Goal: Task Accomplishment & Management: Use online tool/utility

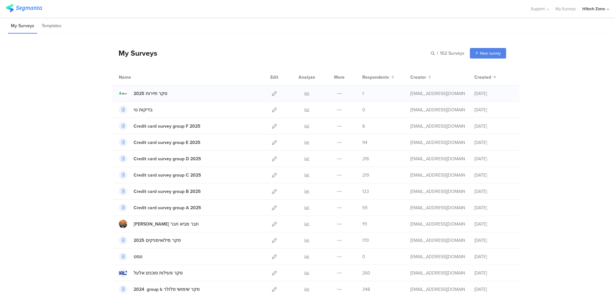
click at [268, 94] on div at bounding box center [274, 93] width 14 height 16
click at [272, 94] on icon at bounding box center [274, 93] width 5 height 5
click at [269, 94] on div at bounding box center [274, 93] width 14 height 16
click at [278, 94] on div at bounding box center [274, 93] width 14 height 16
drag, startPoint x: 275, startPoint y: 94, endPoint x: 271, endPoint y: 94, distance: 4.5
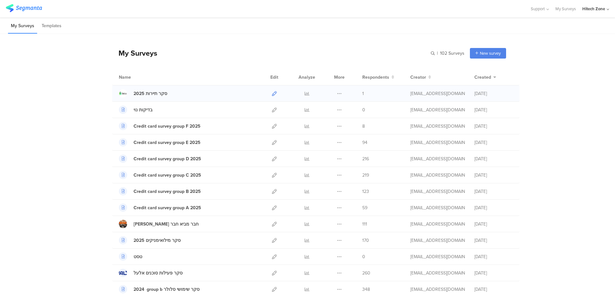
click at [272, 94] on div at bounding box center [274, 93] width 14 height 16
click at [272, 94] on icon at bounding box center [274, 93] width 5 height 5
click at [272, 95] on icon at bounding box center [274, 93] width 5 height 5
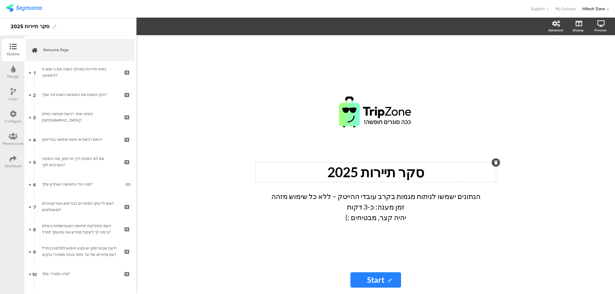
click at [394, 178] on div "סקר תיירות 2025 סקר תיירות 2025" at bounding box center [375, 173] width 240 height 20
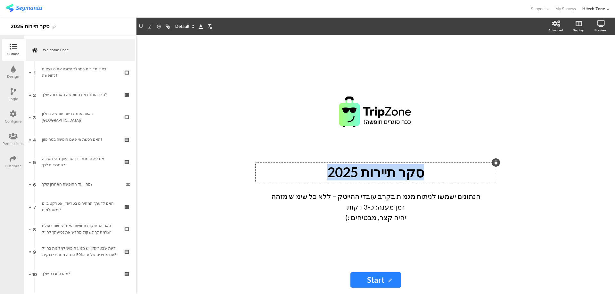
drag, startPoint x: 428, startPoint y: 170, endPoint x: 312, endPoint y: 174, distance: 115.6
click at [312, 174] on p "סקר תיירות 2025" at bounding box center [375, 172] width 237 height 16
click at [366, 217] on p "יהיה קצר, מבטיחים :)" at bounding box center [375, 217] width 224 height 11
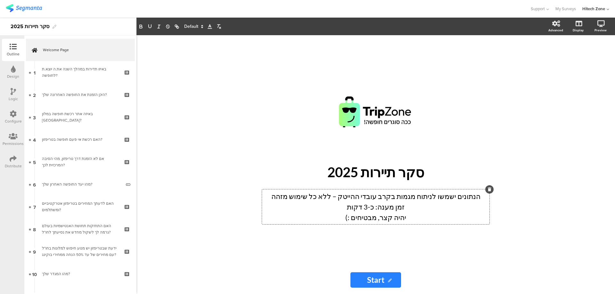
click at [454, 197] on p "הנתונים ישמשו לניתוח מגמות בקרב עובדי ההייטק – ללא כל שימוש מזהה" at bounding box center [375, 196] width 224 height 11
click at [459, 197] on p "הנתונים ישמשו לניתוח מגמות בקרב עובדי ההייטק – ללא כל שימוש מזהה" at bounding box center [375, 196] width 224 height 11
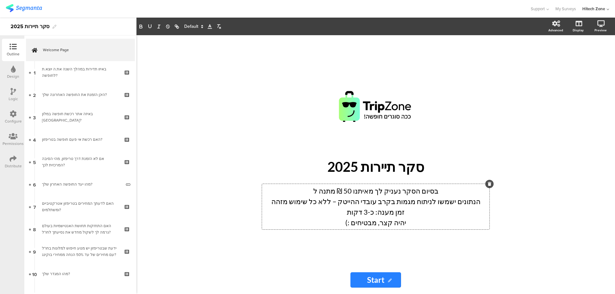
click at [358, 191] on p "בסיום הסקר נעניק לך מאיתנו 50 ₪ מתנה ל" at bounding box center [375, 191] width 224 height 11
click at [317, 186] on p "בסיום הסקר נעניק לך מאיתנו 50 ₪ מתנה ל" at bounding box center [375, 191] width 224 height 11
click at [357, 191] on p "בסיום הסקר נעניק לך מאיתנו 50 ₪ מתנה ל" at bounding box center [375, 191] width 224 height 11
drag, startPoint x: 298, startPoint y: 194, endPoint x: 321, endPoint y: 195, distance: 22.4
click at [321, 195] on p "בסיום הסקר נעניק לך מאיתנו שובר מתנה בסך 50 ₪ מתנה ל" at bounding box center [375, 191] width 224 height 11
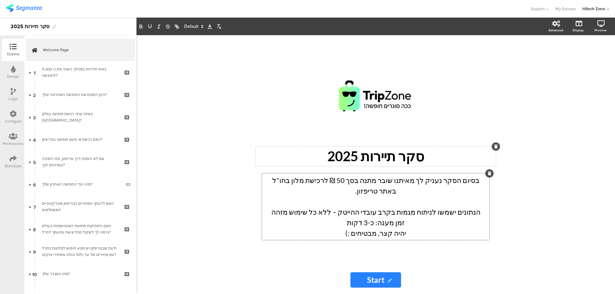
click at [390, 159] on div "סקר תיירות 2025 סקר תיירות 2025" at bounding box center [375, 157] width 240 height 20
click at [412, 164] on p "סקר תיירות 2025" at bounding box center [375, 156] width 237 height 16
drag, startPoint x: 421, startPoint y: 164, endPoint x: 289, endPoint y: 168, distance: 131.3
click at [289, 165] on p "סקר תיירות 2025" at bounding box center [375, 156] width 237 height 16
click at [414, 165] on p at bounding box center [375, 157] width 237 height 16
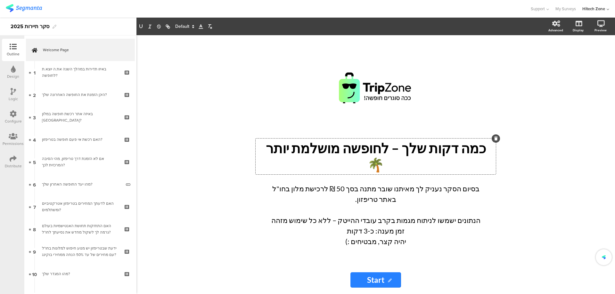
click at [452, 240] on sg-rich-text-input "בסיום הסקר נעניק לך מאיתנו שובר מתנה בסך 50 ₪ לרכישת מלון בחו"ל באתר טריפזון. ה…" at bounding box center [375, 217] width 237 height 71
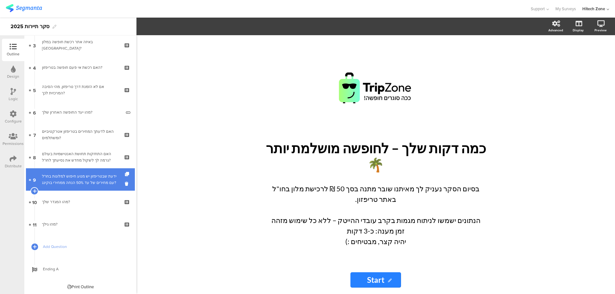
scroll to position [73, 0]
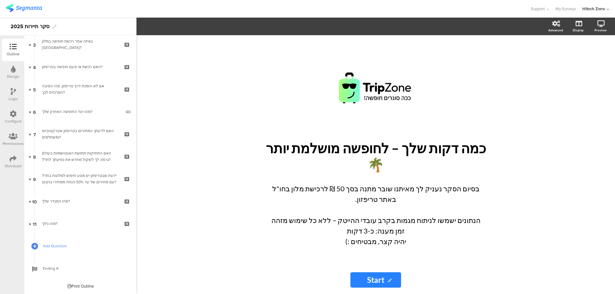
click at [68, 246] on span "Add Question" at bounding box center [84, 246] width 82 height 6
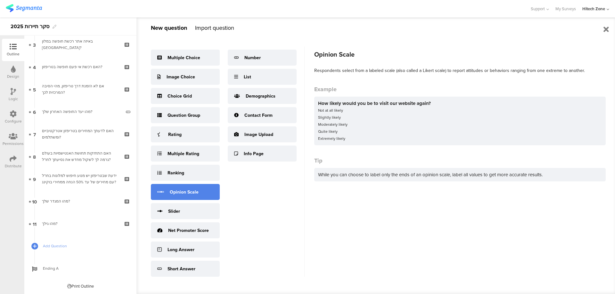
scroll to position [5, 0]
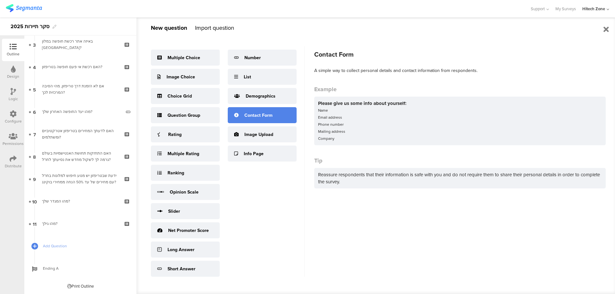
click at [255, 112] on div "Contact Form" at bounding box center [258, 115] width 28 height 7
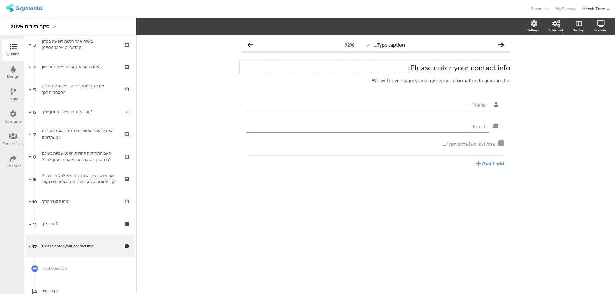
click at [422, 69] on div "Please enter your contact info:" at bounding box center [375, 68] width 269 height 10
drag, startPoint x: 403, startPoint y: 68, endPoint x: 513, endPoint y: 64, distance: 110.5
click at [513, 64] on div "Type caption... 92% Please enter your contact info: Please enter your contact i…" at bounding box center [376, 117] width 282 height 165
click at [483, 161] on button "Add Field" at bounding box center [490, 163] width 28 height 7
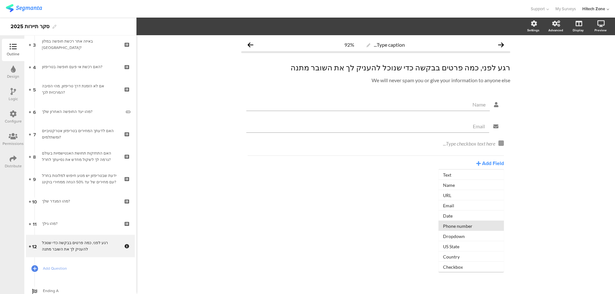
click at [461, 225] on button "Phone number" at bounding box center [470, 226] width 65 height 10
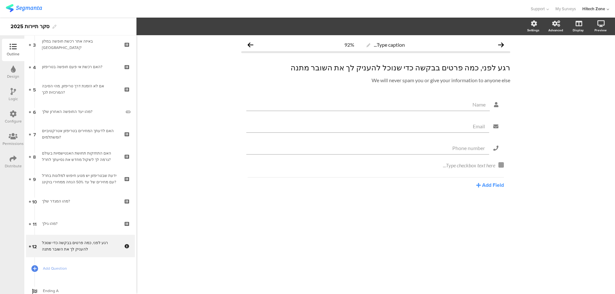
click at [274, 253] on div "Type caption... 92% רגע לפני, כמה פרטים בבקשה כדי שנוכל להעניק לך את השובר מתנה…" at bounding box center [375, 164] width 478 height 259
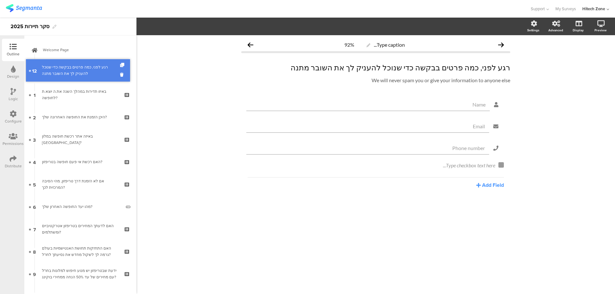
drag, startPoint x: 74, startPoint y: 224, endPoint x: 71, endPoint y: 71, distance: 153.3
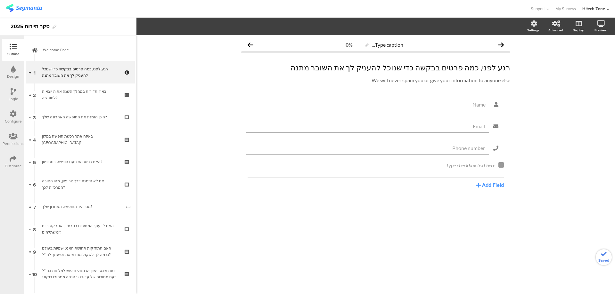
click at [399, 231] on div "Type caption... 0% רגע לפני, כמה פרטים בבקשה כדי שנוכל להעניק לך את השובר מתנה …" at bounding box center [375, 164] width 478 height 259
click at [599, 22] on icon at bounding box center [600, 23] width 7 height 6
click at [578, 55] on icon at bounding box center [577, 57] width 7 height 6
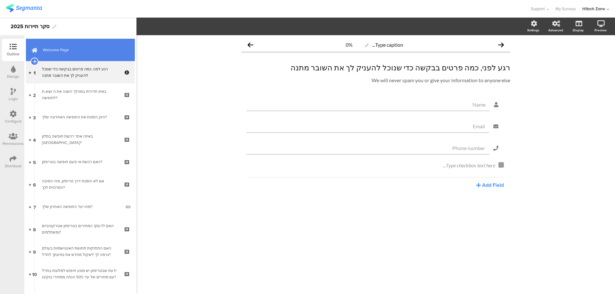
click at [65, 50] on span "Welcome Page" at bounding box center [84, 50] width 82 height 6
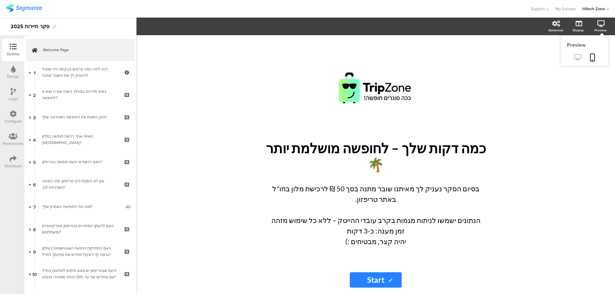
click at [578, 57] on icon at bounding box center [577, 57] width 7 height 6
click at [340, 236] on sg-rich-text-input "בסיום הסקר נעניק לך מאיתנו שובר מתנה בסך 50 ₪ לרכישת מלון בחו"ל באתר טריפזון. ה…" at bounding box center [375, 217] width 237 height 71
drag, startPoint x: 343, startPoint y: 221, endPoint x: 419, endPoint y: 219, distance: 75.6
click at [419, 219] on div "בסיום הסקר נעניק לך מאיתנו שובר מתנה בסך 50 ₪ לרכישת מלון בחו"ל באתר טריפזון. ה…" at bounding box center [375, 215] width 227 height 67
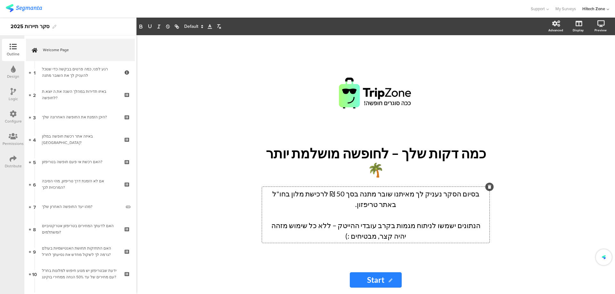
click at [422, 261] on div "/ כמה דקות שלך – לחופשה מושלמת יותר 🌴 כמה דקות שלך – לחופשה מושלמת יותר 🌴 בסיום…" at bounding box center [375, 150] width 256 height 231
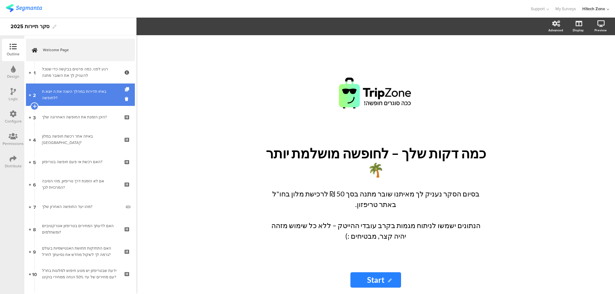
click at [71, 98] on div "באיזו תדירות במהלך השנה את.ה יוצא.ת לחופשה?" at bounding box center [80, 94] width 76 height 13
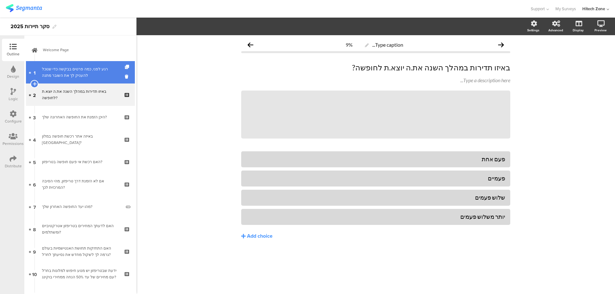
click at [73, 75] on div "רגע לפני, כמה פרטים בבקשה כדי שנוכל להעניק לך את השובר מתנה" at bounding box center [80, 72] width 76 height 13
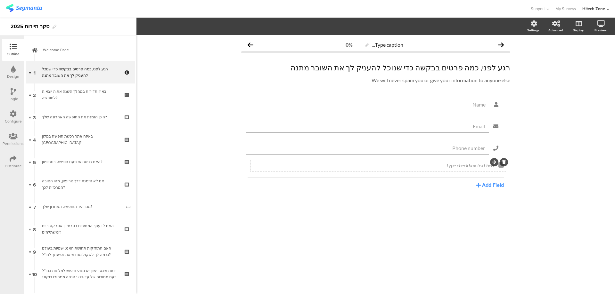
click at [502, 163] on icon at bounding box center [504, 162] width 4 height 4
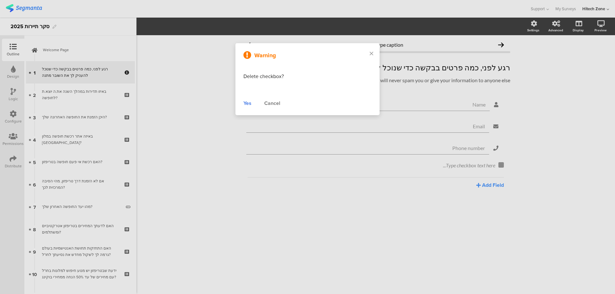
click at [250, 105] on div "Yes" at bounding box center [247, 104] width 8 height 8
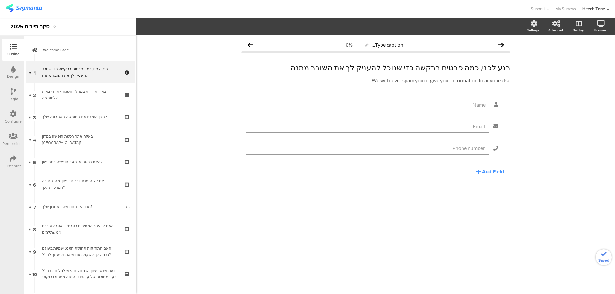
click at [406, 206] on div "Type caption... 0% רגע לפני, כמה פרטים בבקשה כדי שנוכל להעניק לך את השובר מתנה …" at bounding box center [376, 122] width 282 height 174
click at [365, 48] on span "Type caption..." at bounding box center [380, 45] width 51 height 8
click at [366, 46] on icon at bounding box center [367, 46] width 4 height 4
click at [392, 74] on span "רגע לפני, כמה פרטים בבקשה כדי שנוכל להעניק לך את השובר מתנה רגע לפני, כמה פרטים…" at bounding box center [375, 73] width 269 height 21
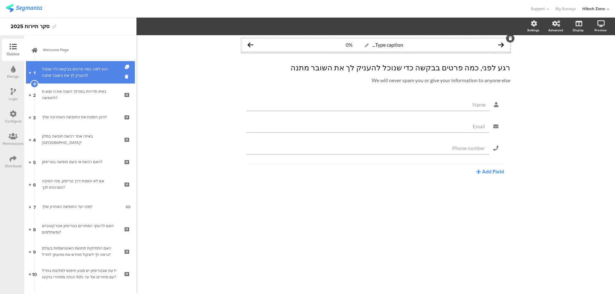
drag, startPoint x: 65, startPoint y: 72, endPoint x: 52, endPoint y: 73, distance: 13.1
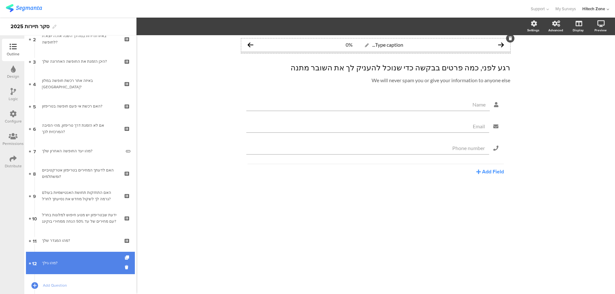
scroll to position [95, 0]
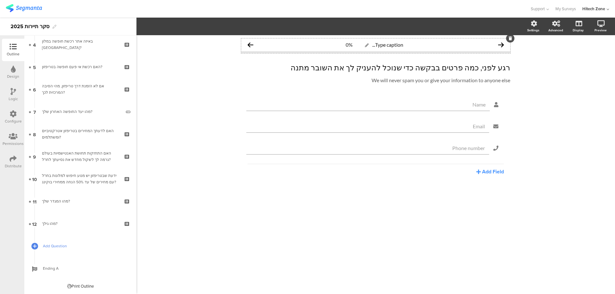
drag, startPoint x: 77, startPoint y: 226, endPoint x: 67, endPoint y: 245, distance: 21.8
click at [77, 226] on div "מהו גילך?" at bounding box center [80, 224] width 76 height 6
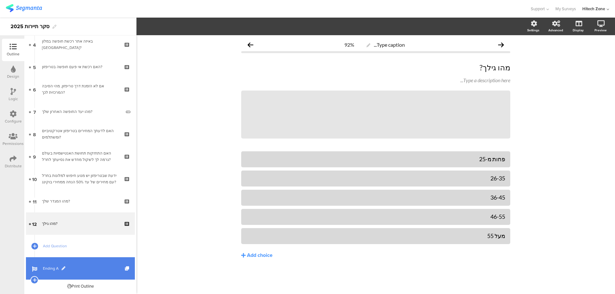
click at [59, 272] on link "Ending A" at bounding box center [80, 268] width 109 height 22
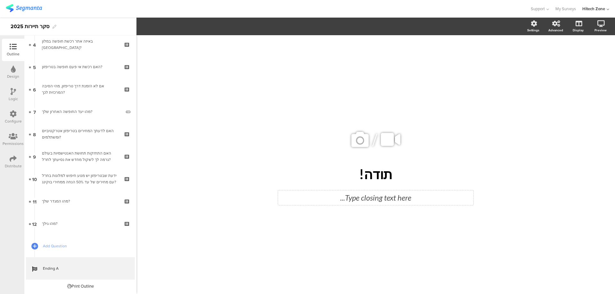
click at [377, 202] on div "Type closing text here..." at bounding box center [375, 197] width 195 height 15
click at [393, 198] on p at bounding box center [375, 198] width 192 height 12
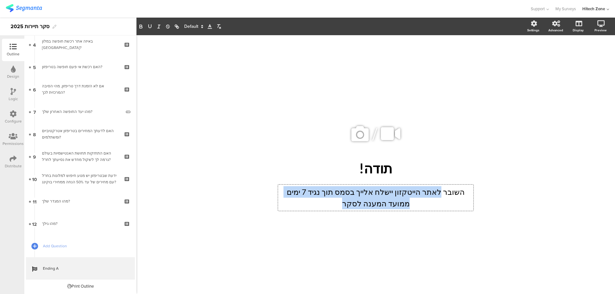
drag, startPoint x: 448, startPoint y: 192, endPoint x: 359, endPoint y: 210, distance: 90.1
click at [359, 210] on div "השובר לאתר הייטקזון יישלח אלייך בסמס תוך נגיד 7 ימים ממועד המענה לסקר השובר לאת…" at bounding box center [375, 198] width 195 height 26
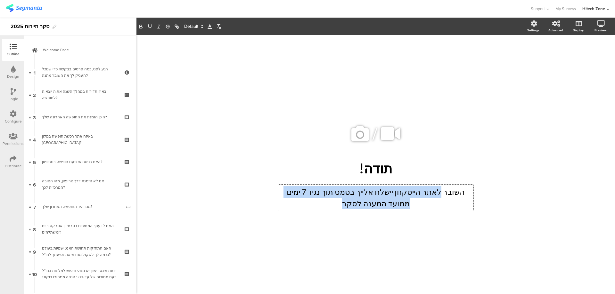
click at [356, 204] on p "השובר לאתר הייטקזון יישלח אלייך בסמס תוך נגיד 7 ימים ממועד המענה לסקר" at bounding box center [375, 197] width 192 height 23
paste div
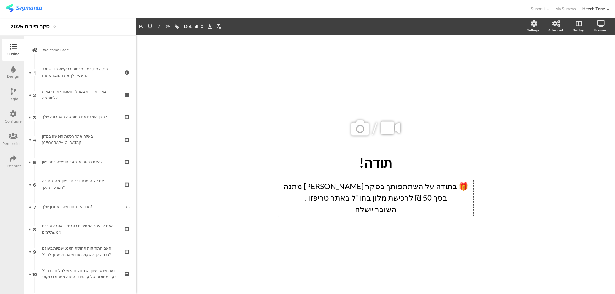
click at [350, 207] on p "השובר יישלח" at bounding box center [375, 210] width 192 height 12
click at [362, 235] on div "/ תודה! תודה! 🎁 בתודה על השתתפותך בסקר יינתן שובר מתנה בסך 50 ₪ לרכישת מלון בחו…" at bounding box center [375, 161] width 269 height 253
click at [341, 199] on div "🎁 בתודה על השתתפותך בסקר יינתן שובר מתנה בסך 50 ₪ לרכישת מלון בחו"ל באתר טריפזו…" at bounding box center [375, 198] width 195 height 38
click at [313, 187] on p "🎁 בתודה על השתתפותך בסקר יינתן שובר מתנה בסך 50 ₪ לרכישת מלון בחו"ל באתר טריפזו…" at bounding box center [375, 192] width 192 height 23
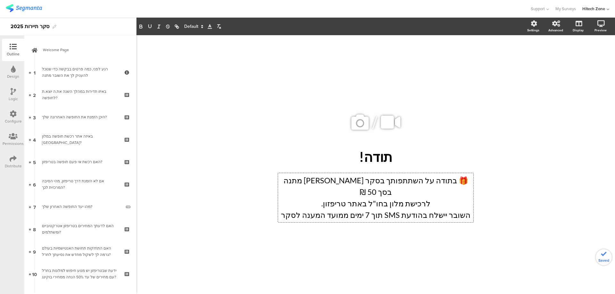
click at [332, 226] on div "/ תודה! תודה! 🎁 בתודה על השתתפותך בסקר יינתן שובר מתנה בסך 50 ₪ לרכישת מלון בחו…" at bounding box center [375, 161] width 269 height 253
click at [366, 210] on div "🎁 בתודה על השתתפותך בסקר [PERSON_NAME] מתנה בסך 50 ₪ לרכישת מלון בחו"ל באתר טרי…" at bounding box center [375, 197] width 195 height 49
click at [378, 131] on media-setter "/" at bounding box center [375, 122] width 53 height 25
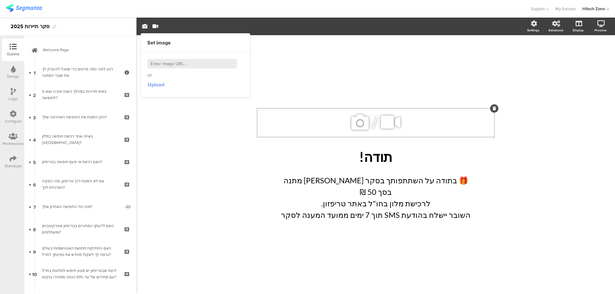
click at [160, 86] on span "Upload" at bounding box center [156, 84] width 17 height 7
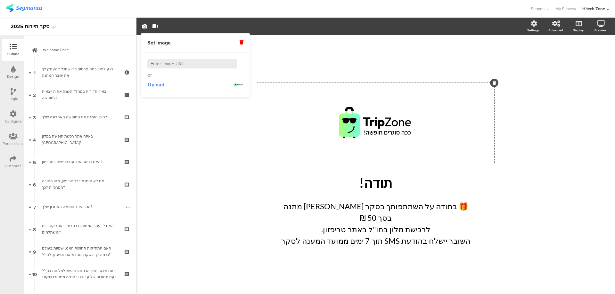
click at [245, 253] on div "/ תודה! תודה! 🎁 בתודה על השתתפותך בסקר [PERSON_NAME] מתנה בסך 50 ₪ לרכישת מלון …" at bounding box center [375, 161] width 269 height 253
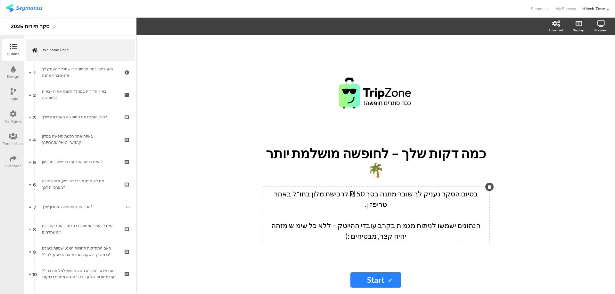
click at [405, 215] on div "בסיום הסקר נעניק לך שובר מתנה בסך 50 ₪ לרכישת מלון בחו"ל באתר טריפזון. הנתונים …" at bounding box center [375, 215] width 227 height 56
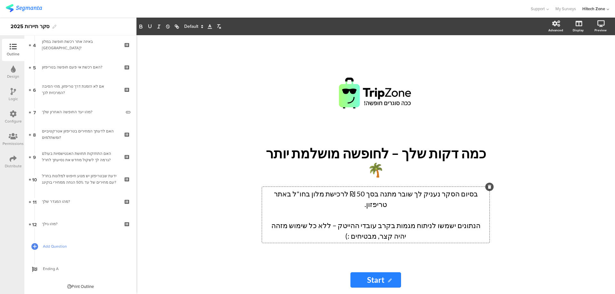
scroll to position [95, 0]
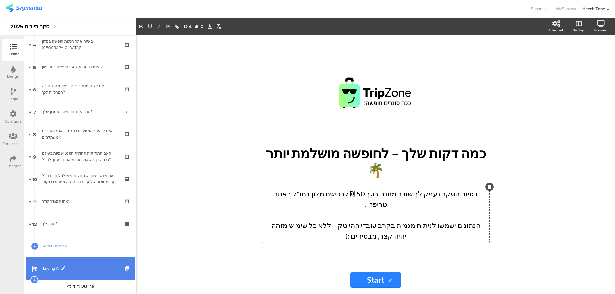
click at [47, 271] on span "Ending A" at bounding box center [84, 268] width 82 height 6
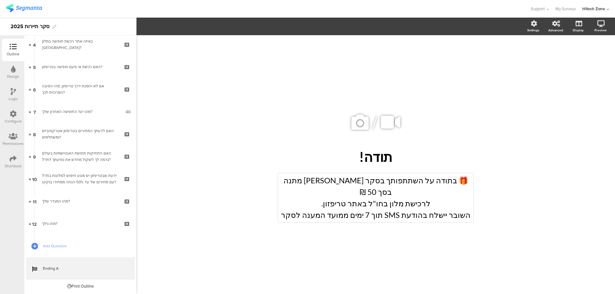
click at [403, 201] on div "🎁 בתודה על השתתפותך בסקר יינתן שובר מתנה בסך 50 ₪ לרכישת מלון בחו"ל באתר טריפזו…" at bounding box center [375, 197] width 195 height 49
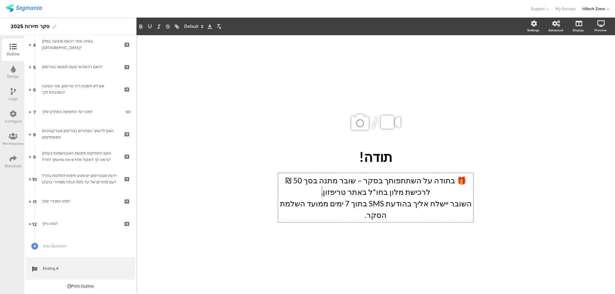
click at [350, 198] on p "🎁 בתודה על השתתפותך בסקר – שובר מתנה בסך 50 ₪ לרכישת מלון בחו"ל באתר טריפזון." at bounding box center [375, 186] width 192 height 23
click at [366, 238] on div "/ תודה! תודה! 🎁 בתודה על השתתפותך בסקר – שובר מתנה בסך 50 ₪ לרכישת מלון בחו"ל ב…" at bounding box center [375, 161] width 269 height 253
click at [363, 254] on div "/ תודה! תודה! 🎁 בתודה על השתתפותך בסקר – שובר מתנה בסך 50 ₪ לרכישת מלון בחו"ל ב…" at bounding box center [375, 161] width 269 height 253
click at [325, 212] on div "🎁 בתודה על השתתפותך בסקר – שובר מתנה בסך 50 ₪ לרכישת מלון בחו"ל באתר טריפזון. ה…" at bounding box center [375, 197] width 195 height 49
click at [331, 231] on div "/ תודה! תודה! 🎁 בתודה על השתתפותך בסקר – שובר מתנה בסך 50 ₪ לרכישת מלון בחו"ל ב…" at bounding box center [375, 161] width 269 height 253
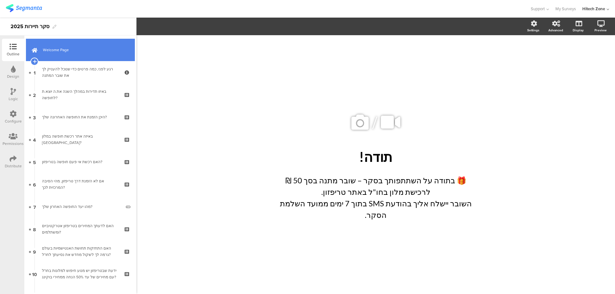
click at [68, 50] on span "Welcome Page" at bounding box center [84, 50] width 82 height 6
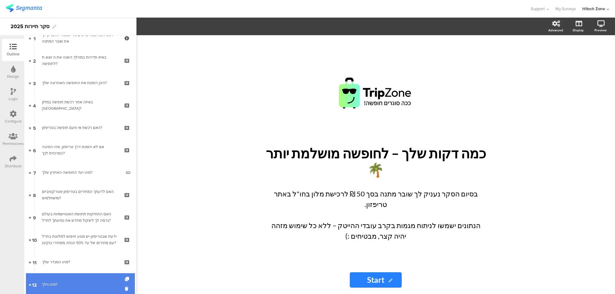
scroll to position [95, 0]
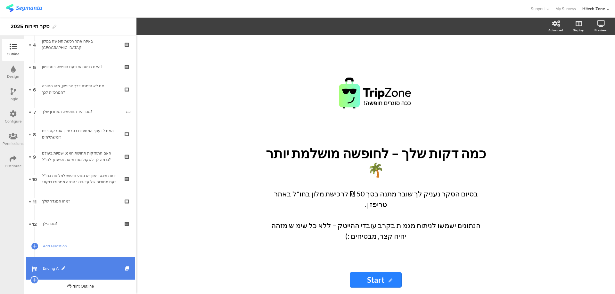
click at [71, 271] on span "Ending A" at bounding box center [84, 268] width 82 height 6
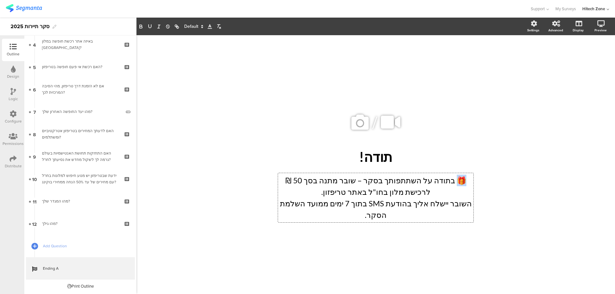
drag, startPoint x: 466, startPoint y: 187, endPoint x: 459, endPoint y: 187, distance: 7.7
click at [459, 187] on div "🎁 בתודה על השתתפותך בסקר – שובר מתנה בסך 50 ₪ לרכישת מלון בחו"ל באתר טריפזון. ה…" at bounding box center [375, 197] width 195 height 49
copy p "🎁"
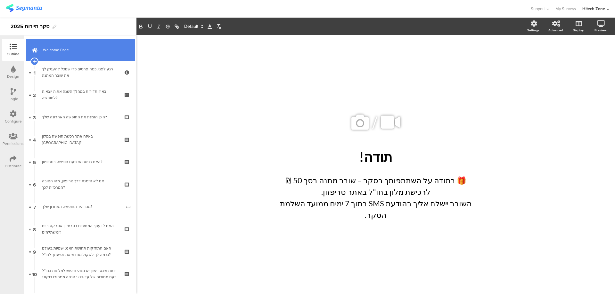
click at [62, 51] on span "Welcome Page" at bounding box center [84, 50] width 82 height 6
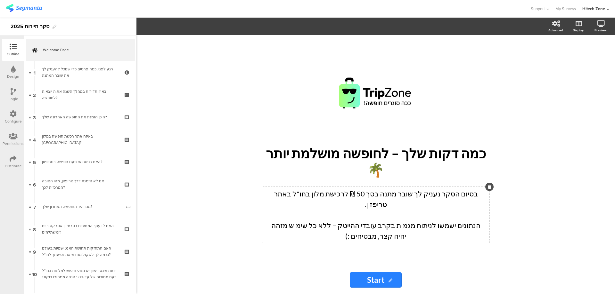
click at [470, 193] on div "בסיום הסקר נעניק לך שובר מתנה בסך 50 ₪ לרכישת מלון בחו"ל באתר טריפזון. הנתונים …" at bounding box center [375, 215] width 224 height 53
click at [218, 219] on div "/ כמה דקות שלך – לחופשה מושלמת יותר 🌴 כמה דקות שלך – לחופשה מושלמת יותר 🌴 🎁 בסי…" at bounding box center [375, 164] width 478 height 259
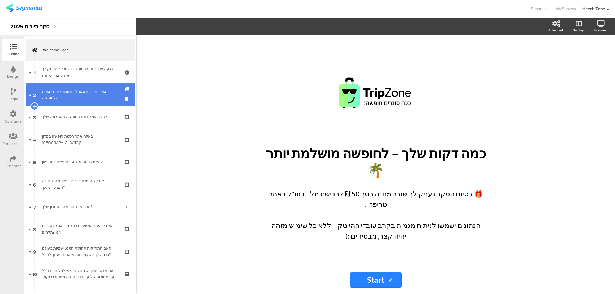
click at [72, 97] on div "באיזו תדירות במהלך השנה את.ה יוצא.ת לחופשה?" at bounding box center [80, 94] width 76 height 13
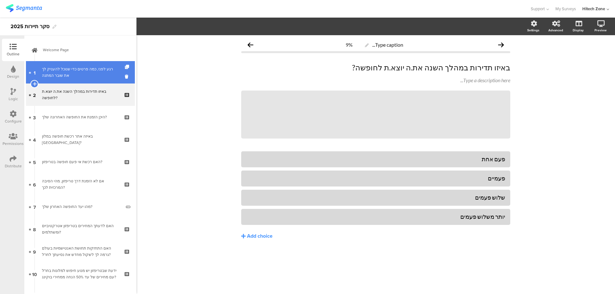
click at [44, 80] on link "1 רגע לפני, כמה פרטים כדי שנוכל להעניק לך את שובר המתנה" at bounding box center [80, 72] width 109 height 22
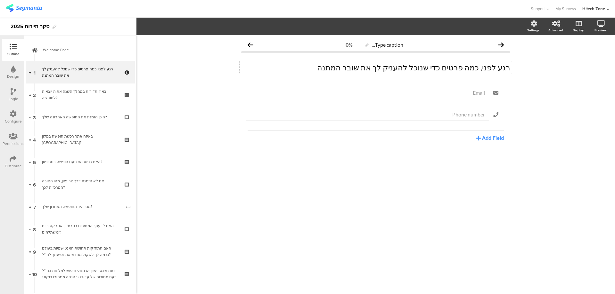
click at [349, 67] on div "רגע לפני, כמה פרטים כדי שנוכל להעניק לך את שובר המתנה רגע לפני, כמה פרטים כדי ש…" at bounding box center [375, 67] width 272 height 13
click at [350, 238] on div "Type caption... 0% רגע לפני, כמה פרטים כדי שנוכל להעניק לך את שובר המתנה רגע לפ…" at bounding box center [375, 164] width 478 height 259
click at [350, 70] on div "רגע לפני, כמה פרטים כדי שנוכל להעניק לך את שובר המתנה 🎁 רגע לפני, כמה פרטים כדי…" at bounding box center [375, 67] width 272 height 13
click at [329, 214] on div "Type caption... 0% רגע לפני, כמה פרטים כדי שנוכל להעניק לך את שובר המתנה רגע לפ…" at bounding box center [375, 164] width 478 height 259
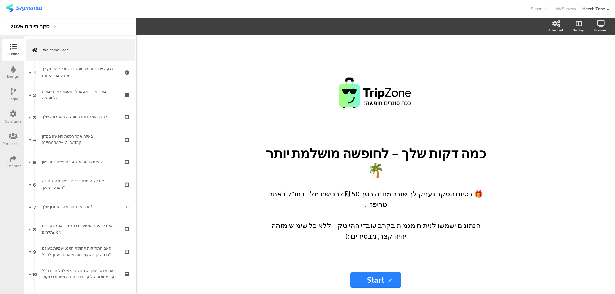
click at [15, 157] on icon at bounding box center [13, 158] width 7 height 7
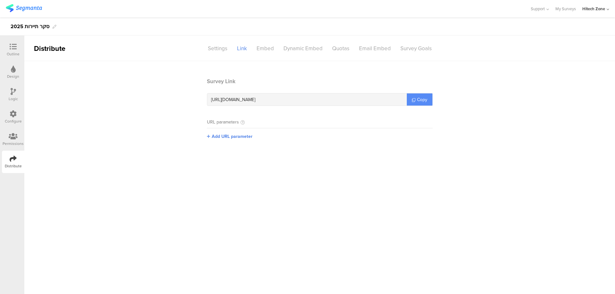
click at [422, 96] on span "Copy" at bounding box center [422, 99] width 10 height 7
